Goal: Task Accomplishment & Management: Manage account settings

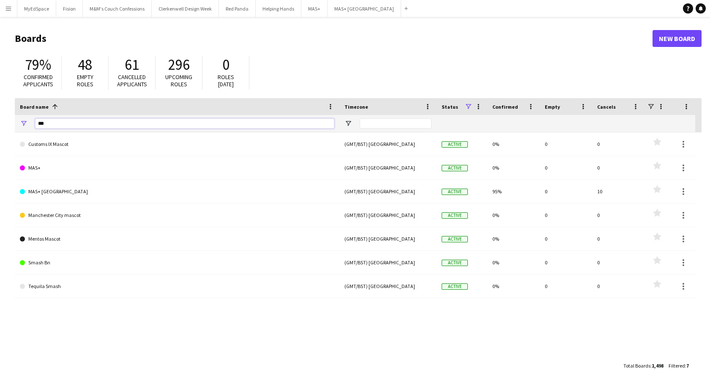
drag, startPoint x: 59, startPoint y: 124, endPoint x: 6, endPoint y: 123, distance: 52.9
click at [6, 123] on main "Boards New Board 79% Confirmed applicants 48 Empty roles 61 Cancelled applicant…" at bounding box center [355, 202] width 710 height 370
type input "******"
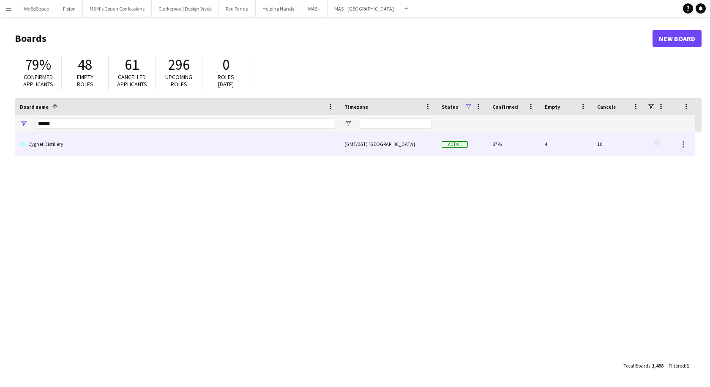
click at [41, 143] on link "Cygnet Distillery" at bounding box center [177, 144] width 315 height 24
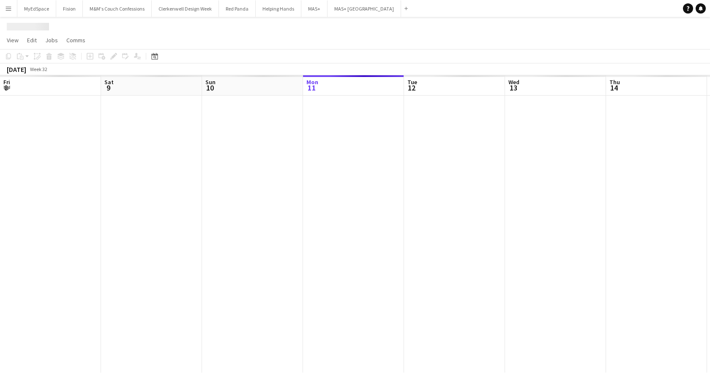
scroll to position [0, 202]
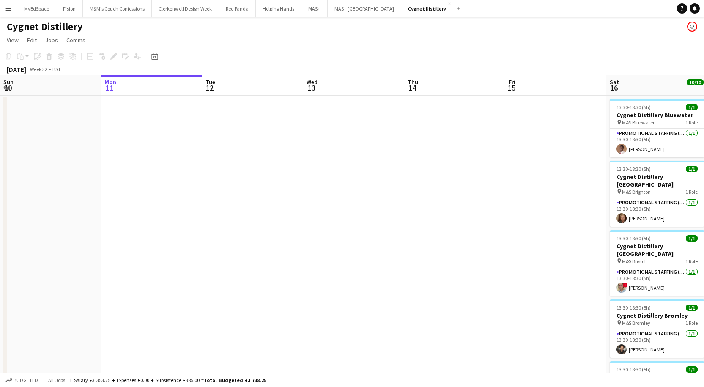
click at [13, 11] on button "Menu" at bounding box center [8, 8] width 17 height 17
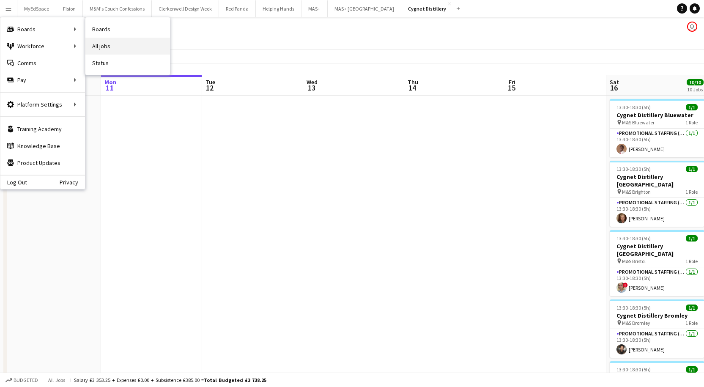
click at [122, 42] on link "All jobs" at bounding box center [127, 46] width 85 height 17
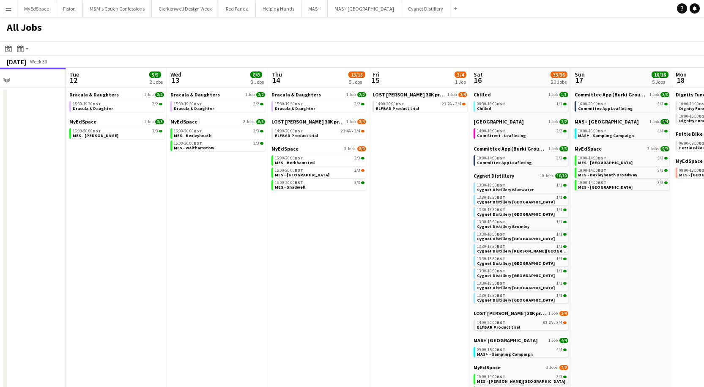
scroll to position [0, 338]
click at [122, 105] on div "15:30-19:30 BST 2/2" at bounding box center [118, 104] width 90 height 4
click at [87, 137] on span "MES - Chadwell" at bounding box center [96, 135] width 46 height 5
click at [203, 108] on span "Dracula & Daughter" at bounding box center [194, 108] width 40 height 5
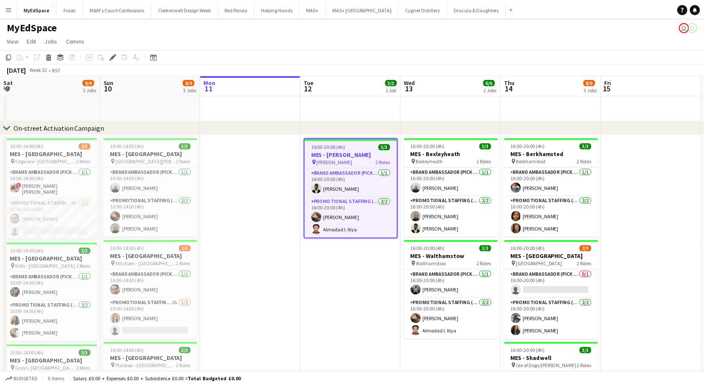
scroll to position [0, 291]
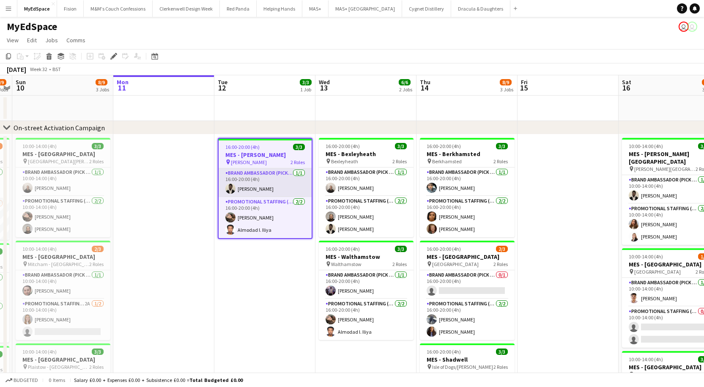
click at [253, 192] on app-card-role "Brand Ambassador (Pick up) 1/1 16:00-20:00 (4h) Daniel Ajetunmobi" at bounding box center [265, 182] width 93 height 29
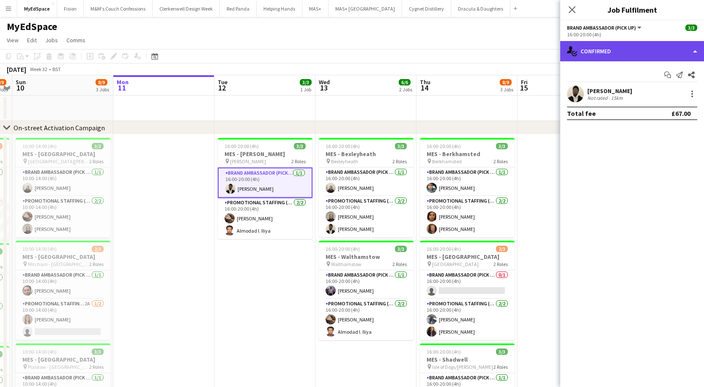
click at [625, 53] on div "single-neutral-actions-check-2 Confirmed" at bounding box center [632, 51] width 144 height 20
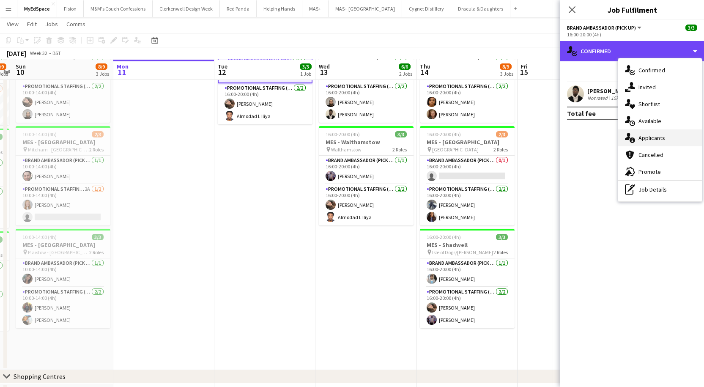
scroll to position [114, 0]
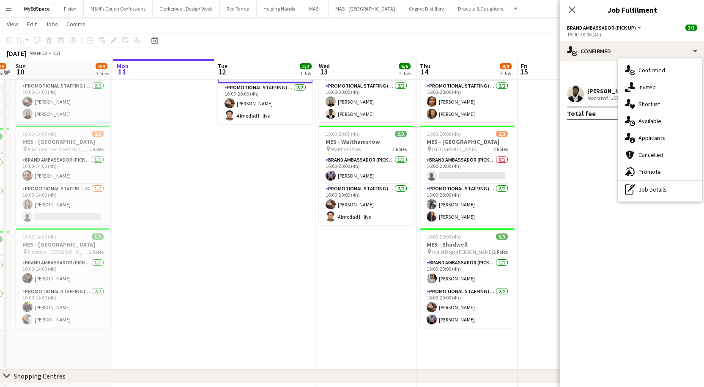
click at [595, 87] on div "Daniel Ajetunmobi" at bounding box center [609, 91] width 45 height 8
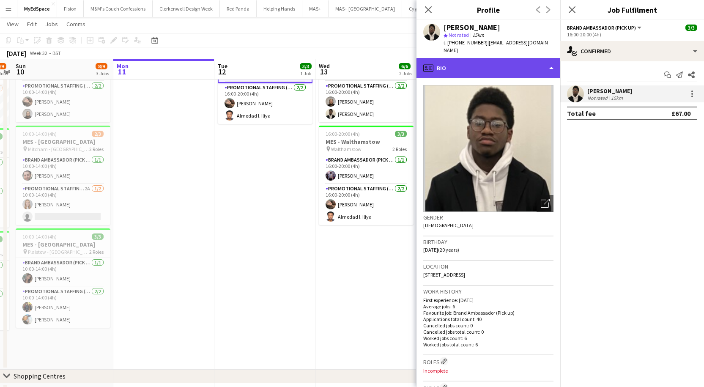
click at [463, 65] on div "profile Bio" at bounding box center [489, 68] width 144 height 20
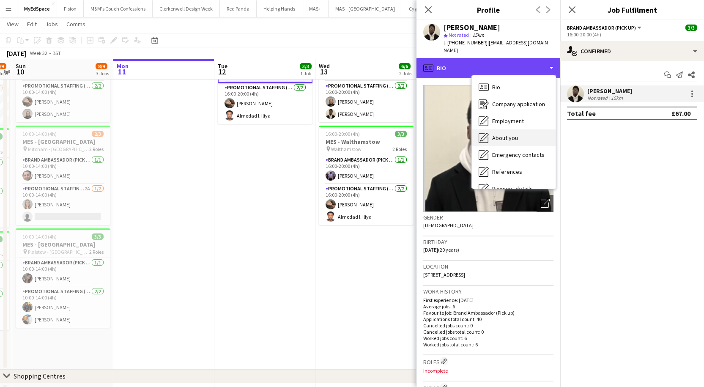
scroll to position [96, 0]
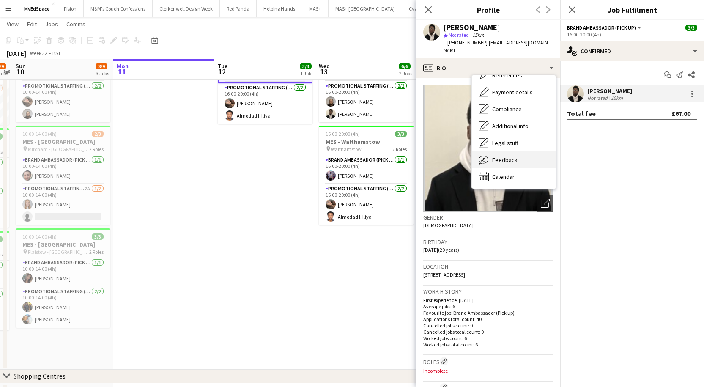
click at [495, 156] on span "Feedback" at bounding box center [504, 160] width 25 height 8
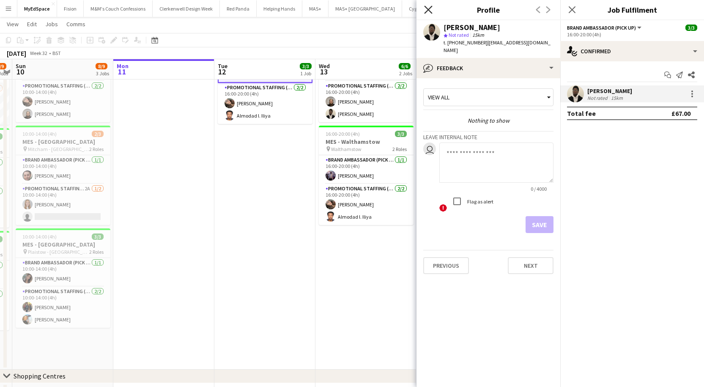
click at [428, 8] on icon "Close pop-in" at bounding box center [428, 9] width 8 height 8
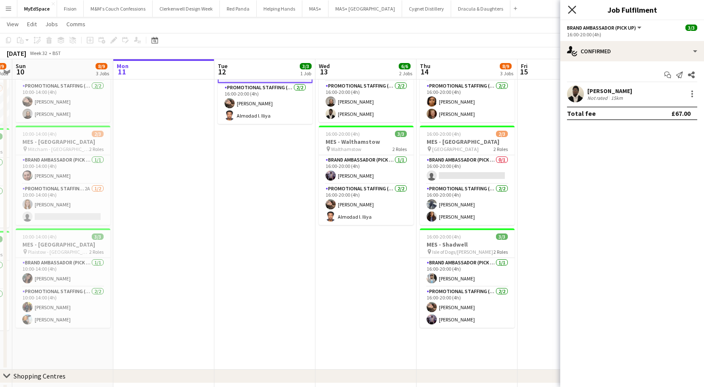
click at [569, 10] on icon "Close pop-in" at bounding box center [572, 9] width 8 height 8
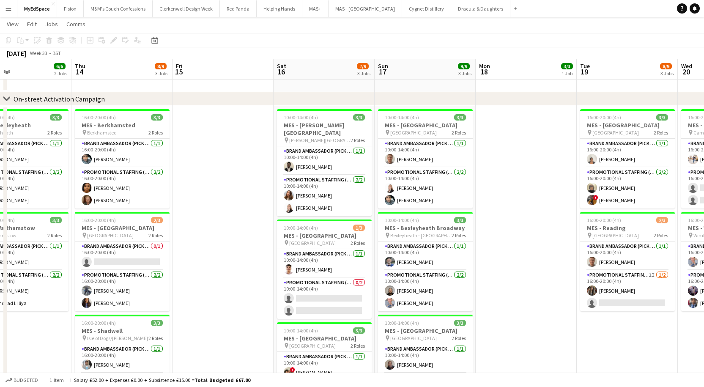
scroll to position [0, 239]
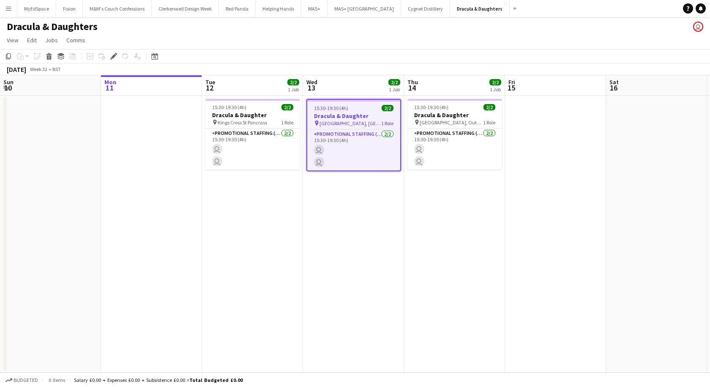
scroll to position [0, 291]
